Goal: Find contact information: Obtain details needed to contact an individual or organization

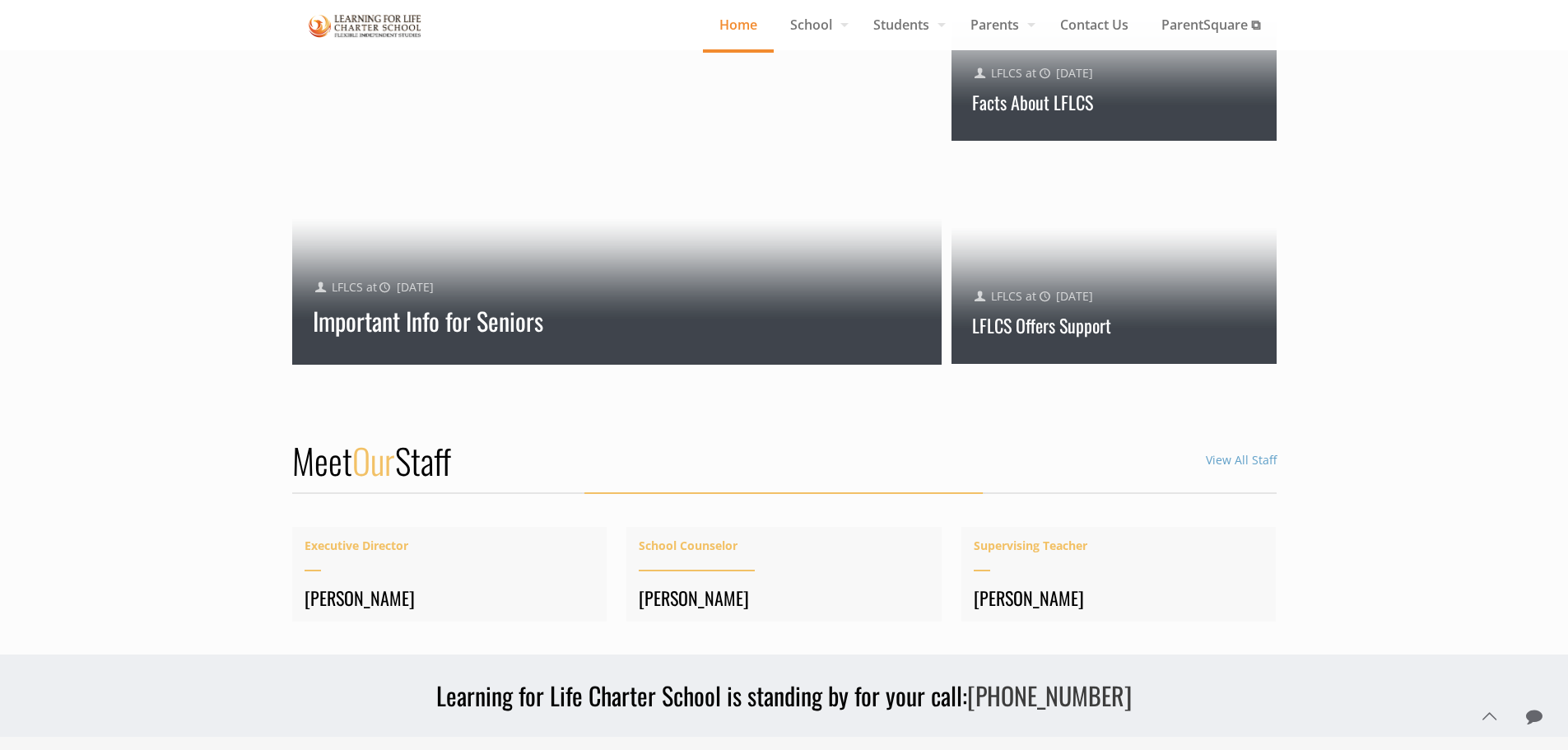
scroll to position [1646, 0]
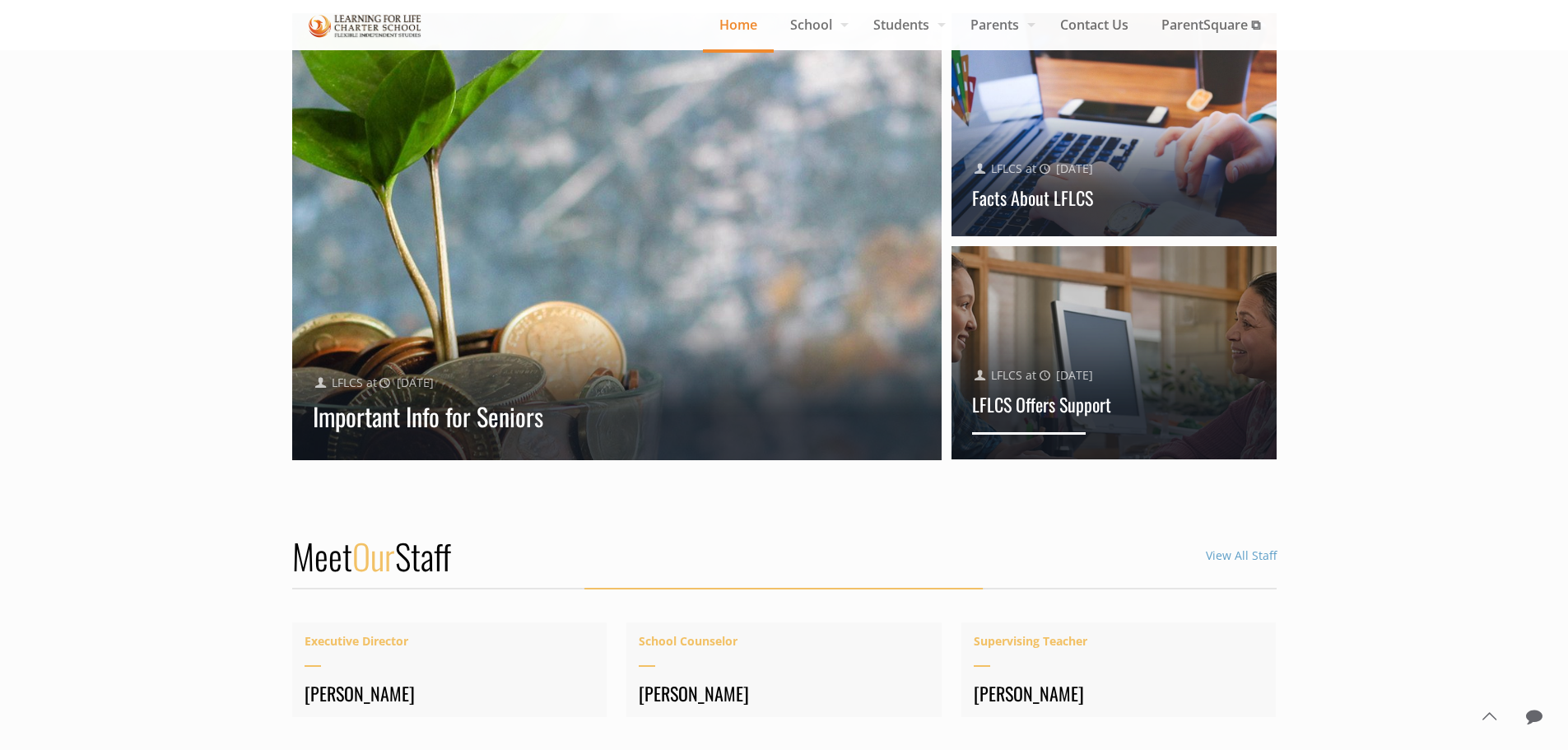
click at [1020, 411] on link "LFLCS Offers Support" at bounding box center [1042, 404] width 139 height 27
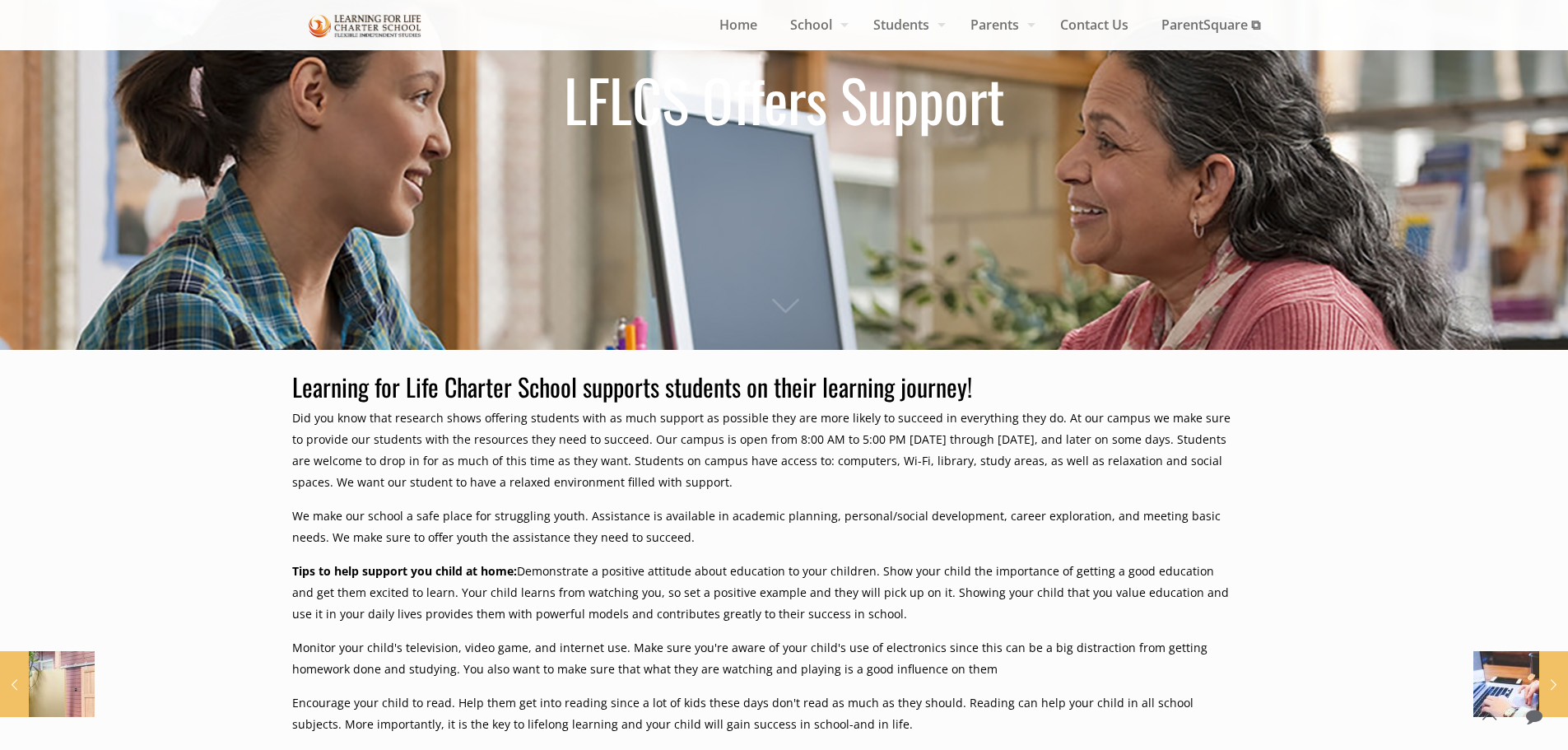
scroll to position [329, 0]
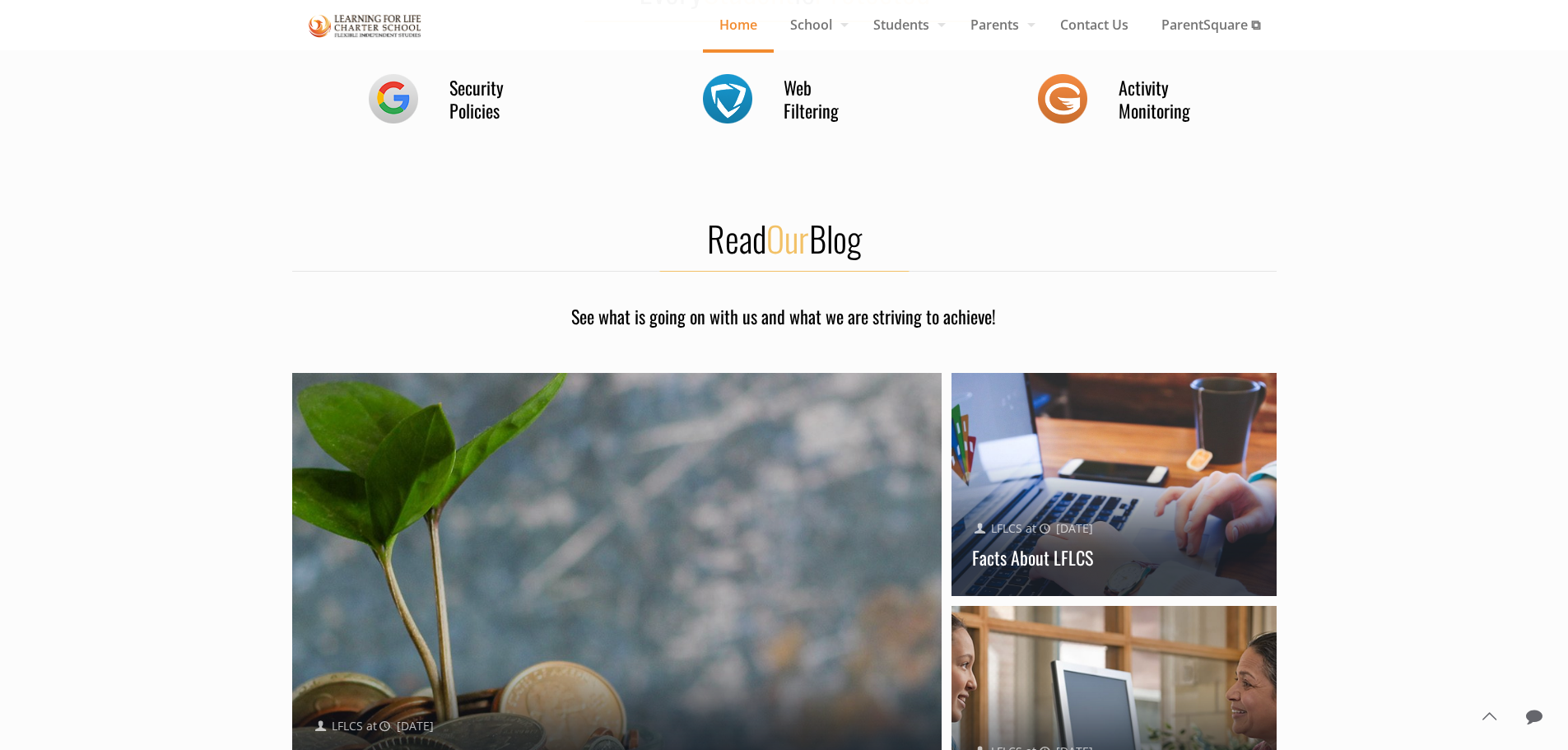
scroll to position [1162, 0]
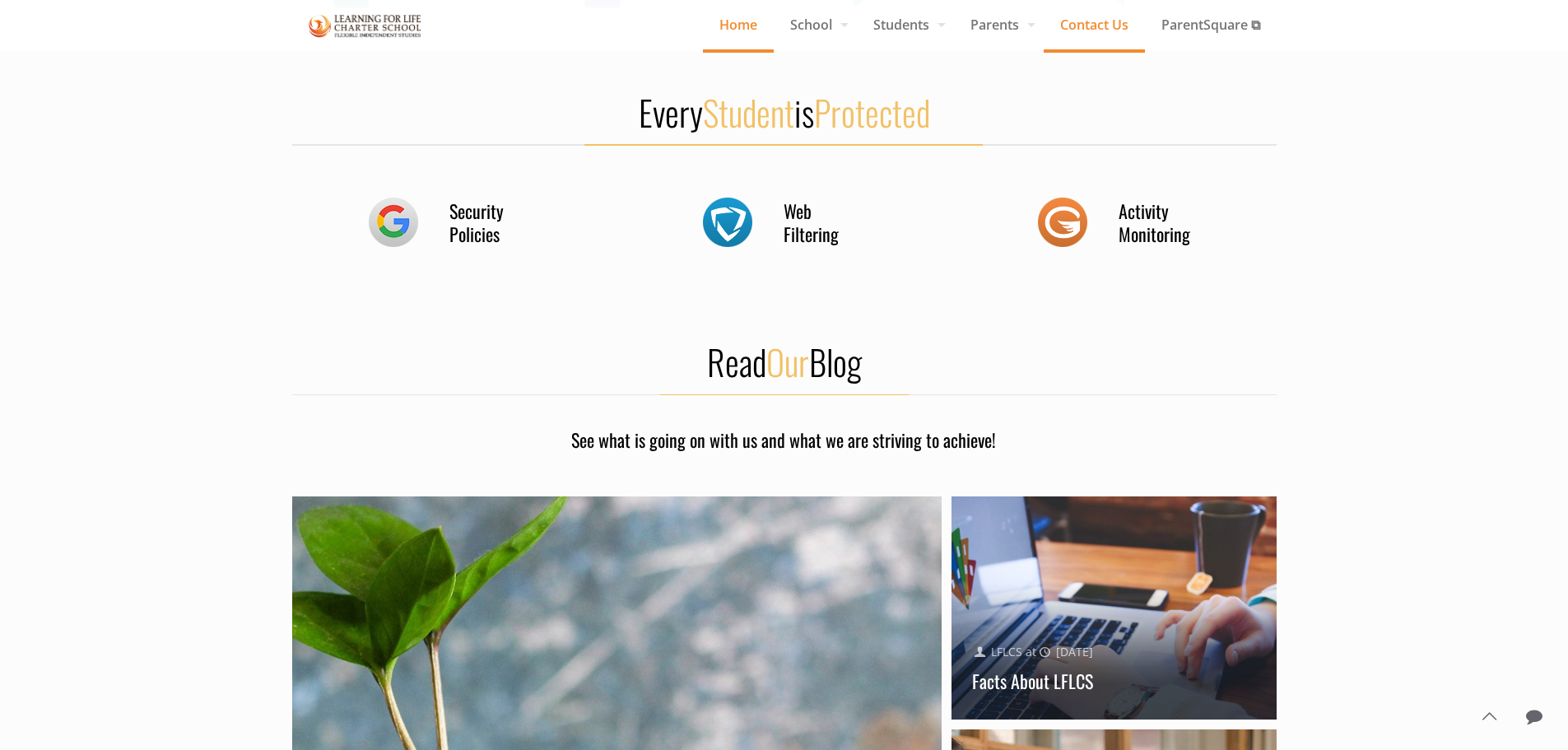
click at [1122, 25] on span "Contact Us" at bounding box center [1095, 24] width 102 height 25
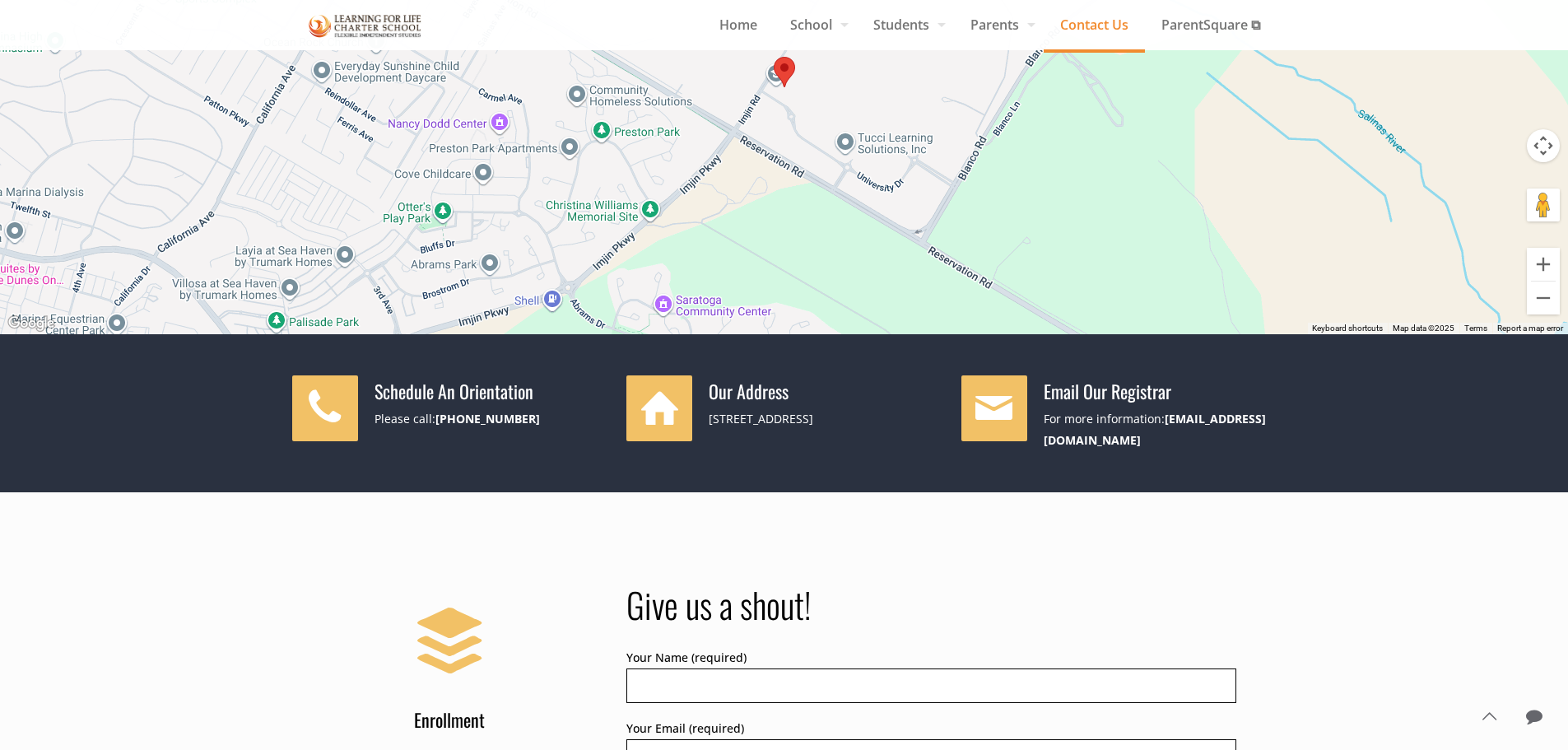
scroll to position [494, 0]
